Goal: Complete application form

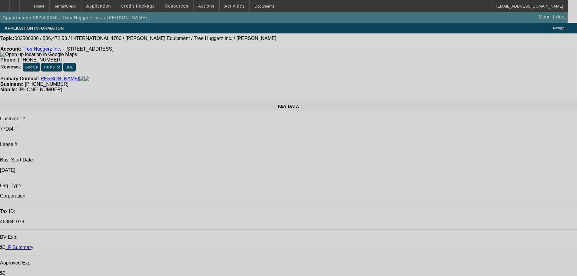
select select "0"
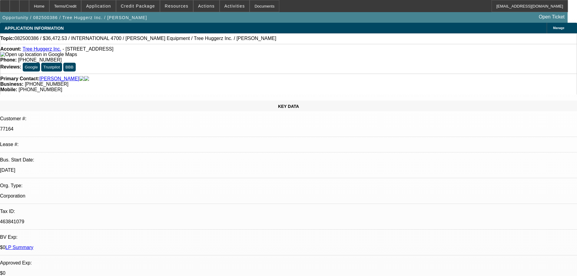
select select "0"
select select "6"
select select "0"
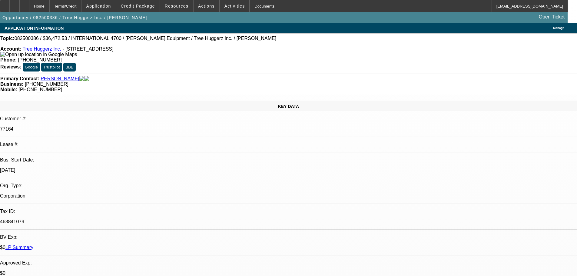
select select "0"
select select "6"
select select "0"
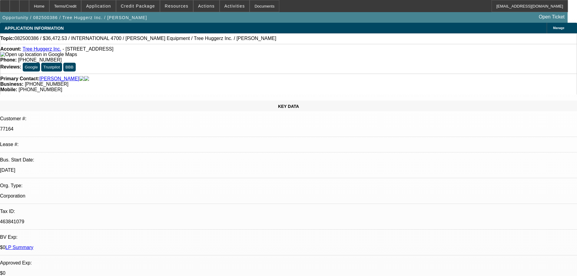
select select "6"
select select "0"
select select "6"
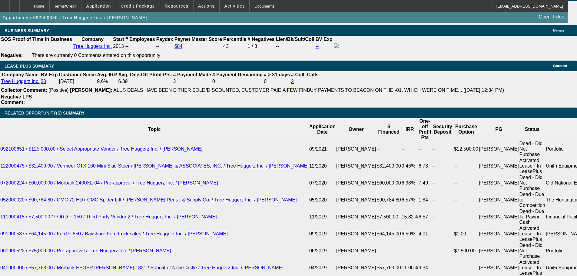
scroll to position [1000, 0]
